Goal: Obtain resource: Obtain resource

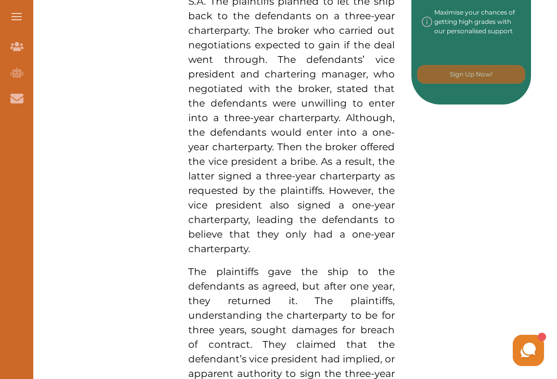
scroll to position [677, 0]
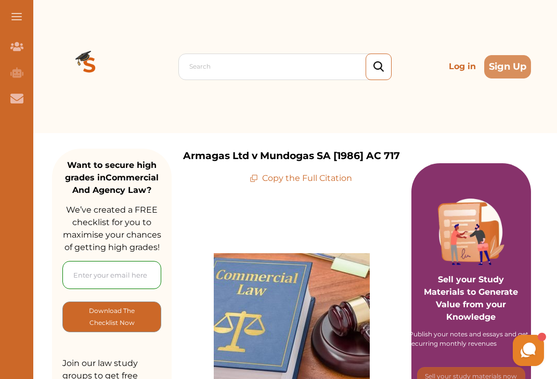
click at [403, 152] on div "Armagas Ltd v Mundogas SA [1986] AC 717 Copy the Full Citation" at bounding box center [292, 167] width 240 height 36
click at [299, 177] on p "Copy the Full Citation" at bounding box center [301, 178] width 102 height 12
click at [255, 175] on icon at bounding box center [254, 178] width 8 height 8
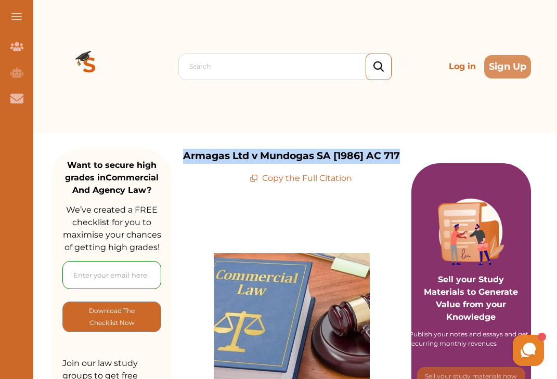
drag, startPoint x: 408, startPoint y: 157, endPoint x: 248, endPoint y: 140, distance: 160.0
copy p "Armagas Ltd v Mundogas SA [1986] AC 717"
